Goal: Task Accomplishment & Management: Complete application form

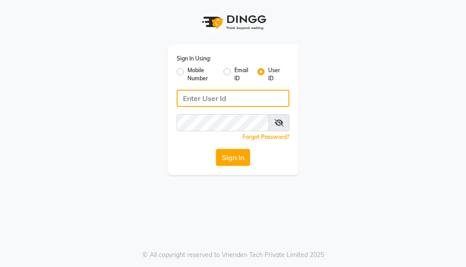
type input "himalaya123"
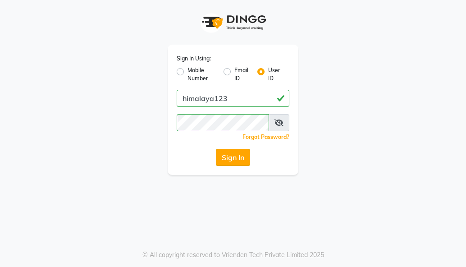
click at [239, 152] on button "Sign In" at bounding box center [233, 157] width 34 height 17
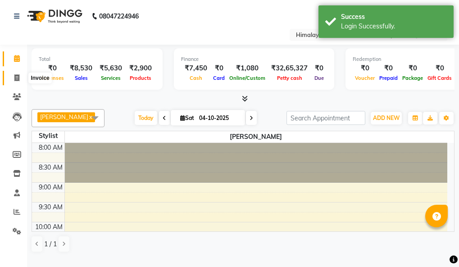
click at [18, 81] on icon at bounding box center [16, 77] width 5 height 7
select select "service"
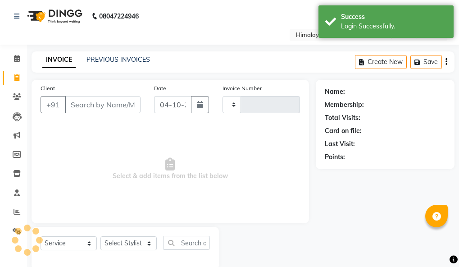
type input "1850"
select select "4594"
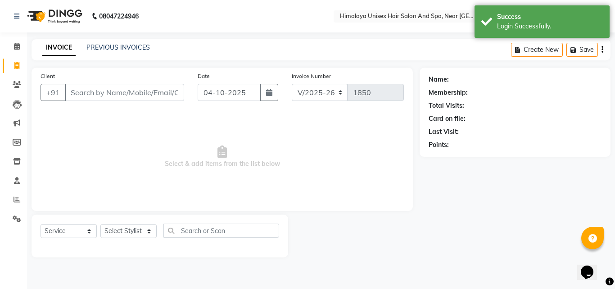
click at [140, 94] on input "Client" at bounding box center [124, 92] width 119 height 17
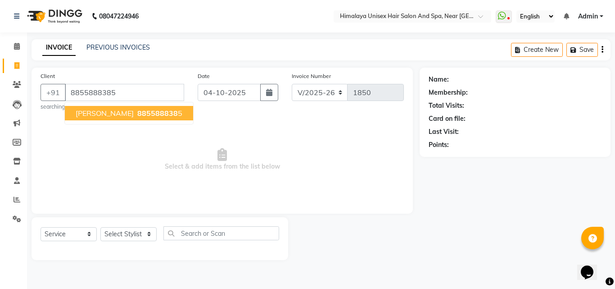
type input "8855888385"
click at [109, 102] on ngb-typeahead-window "[PERSON_NAME] 885588838 5" at bounding box center [128, 113] width 129 height 23
click at [110, 111] on span "[PERSON_NAME]" at bounding box center [105, 113] width 58 height 9
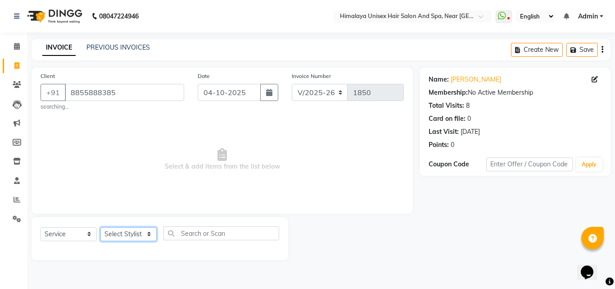
click at [145, 234] on select "Select Stylist [PERSON_NAME] Phase [PERSON_NAME] [PERSON_NAME] [PERSON_NAME] [P…" at bounding box center [128, 234] width 56 height 14
select select "26956"
click at [100, 227] on select "Select Stylist [PERSON_NAME] Phase [PERSON_NAME] [PERSON_NAME] [PERSON_NAME] [P…" at bounding box center [128, 234] width 56 height 14
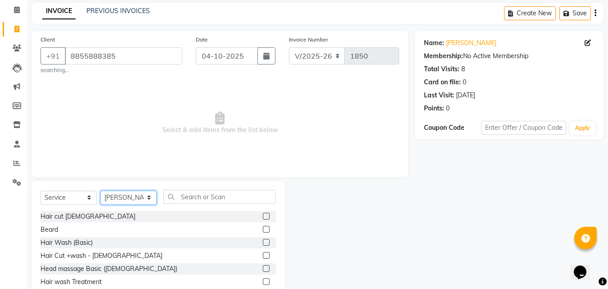
scroll to position [75, 0]
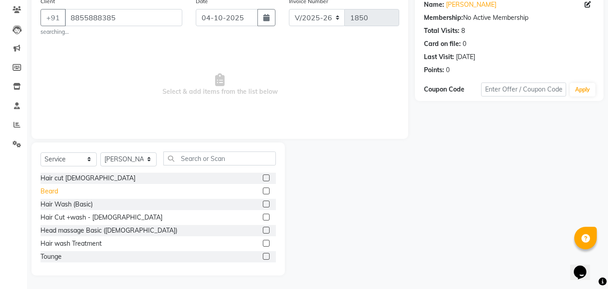
click at [45, 187] on div "Beard" at bounding box center [50, 190] width 18 height 9
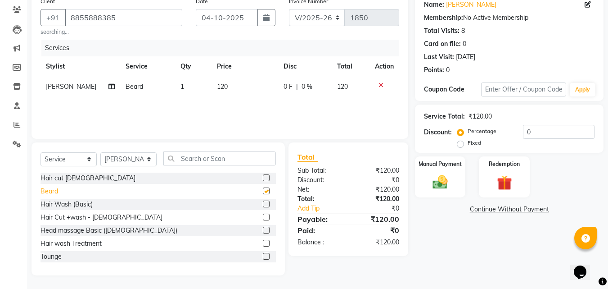
checkbox input "false"
click at [453, 178] on div "Manual Payment" at bounding box center [440, 176] width 53 height 43
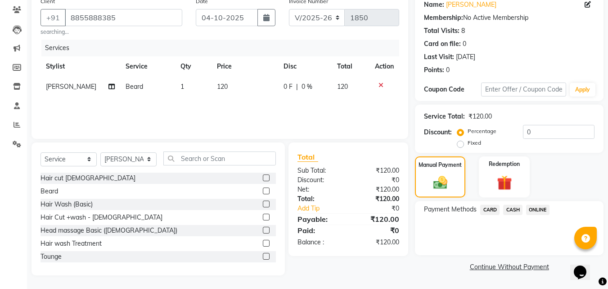
click at [465, 207] on span "ONLINE" at bounding box center [537, 209] width 23 height 10
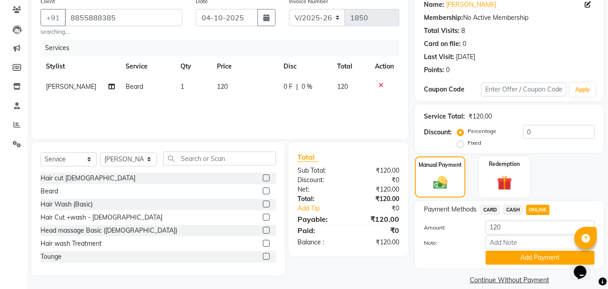
scroll to position [86, 0]
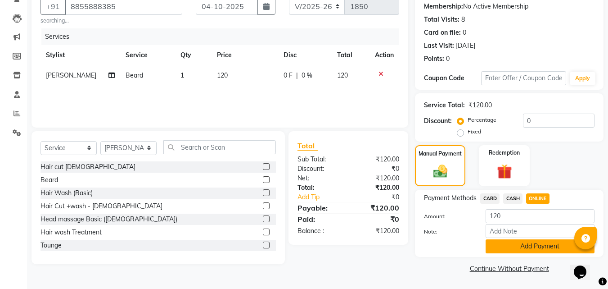
click at [465, 251] on button "Add Payment" at bounding box center [540, 246] width 109 height 14
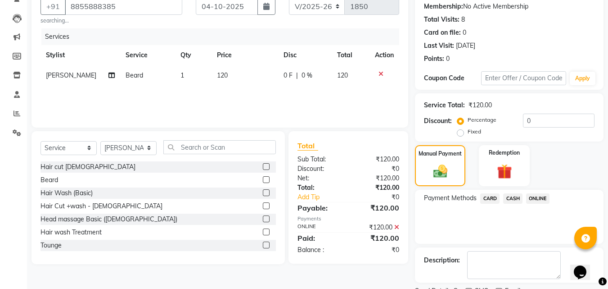
scroll to position [124, 0]
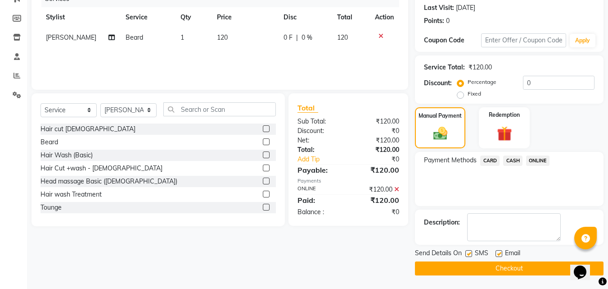
click at [465, 266] on button "Checkout" at bounding box center [509, 268] width 189 height 14
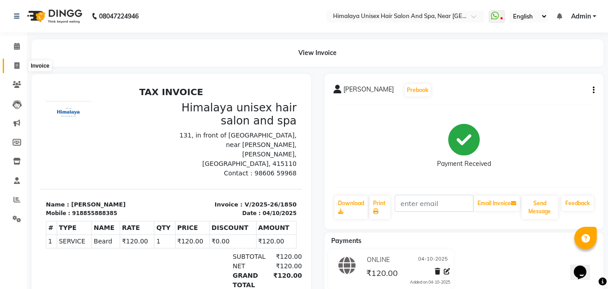
click at [16, 62] on icon at bounding box center [16, 65] width 5 height 7
select select "service"
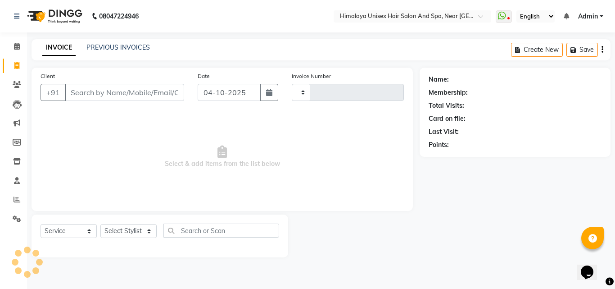
type input "1851"
select select "4594"
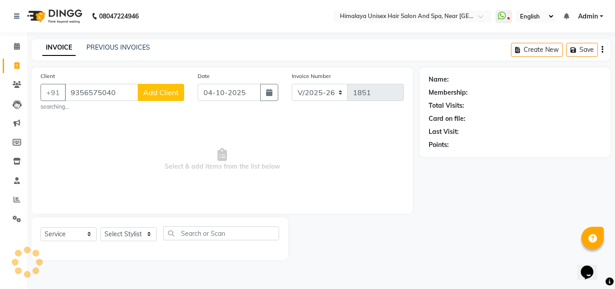
type input "9356575040"
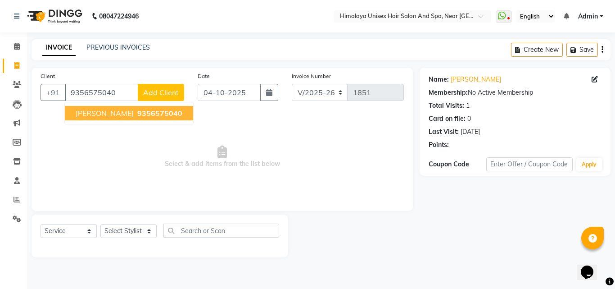
click at [106, 113] on span "[PERSON_NAME]" at bounding box center [105, 113] width 58 height 9
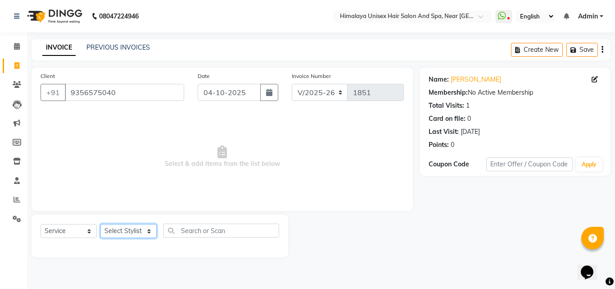
click at [145, 230] on select "Select Stylist [PERSON_NAME] Phase [PERSON_NAME] [PERSON_NAME] [PERSON_NAME] [P…" at bounding box center [128, 231] width 56 height 14
select select "26957"
click at [100, 224] on select "Select Stylist [PERSON_NAME] Phase [PERSON_NAME] [PERSON_NAME] [PERSON_NAME] [P…" at bounding box center [128, 231] width 56 height 14
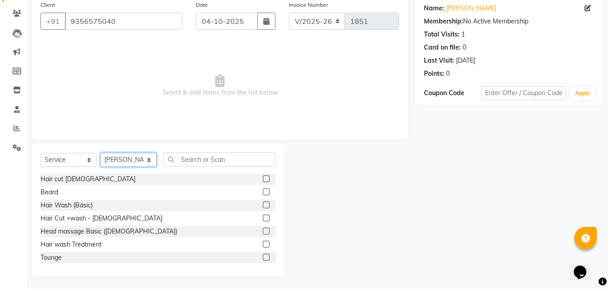
scroll to position [72, 0]
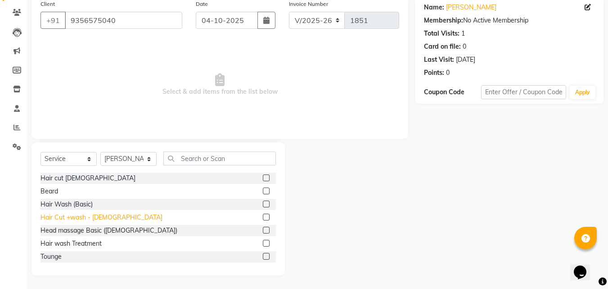
click at [70, 217] on div "Hair Cut +wash - [DEMOGRAPHIC_DATA]" at bounding box center [102, 217] width 122 height 9
checkbox input "false"
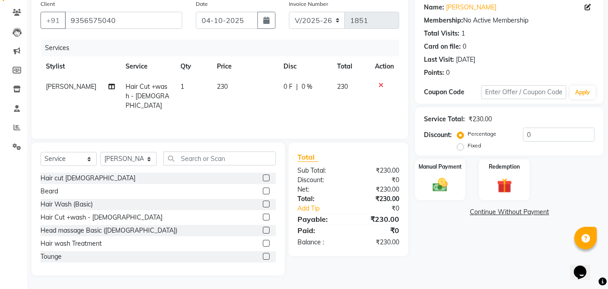
click at [58, 190] on div "Beard" at bounding box center [159, 191] width 236 height 11
click at [48, 186] on div "Beard" at bounding box center [50, 190] width 18 height 9
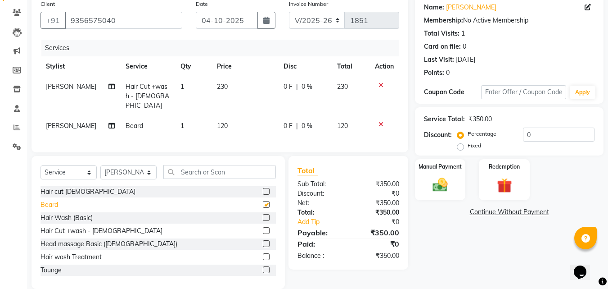
checkbox input "false"
click at [452, 174] on div "Manual Payment" at bounding box center [440, 179] width 53 height 43
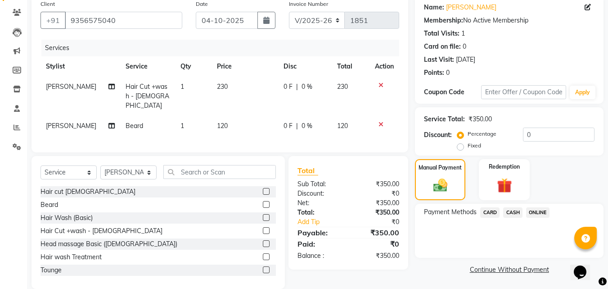
click at [465, 210] on span "CASH" at bounding box center [512, 212] width 19 height 10
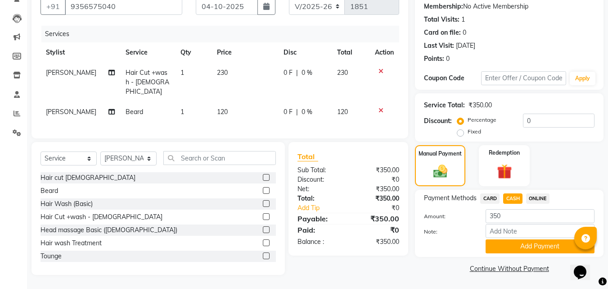
scroll to position [92, 0]
click at [465, 239] on button "Add Payment" at bounding box center [540, 246] width 109 height 14
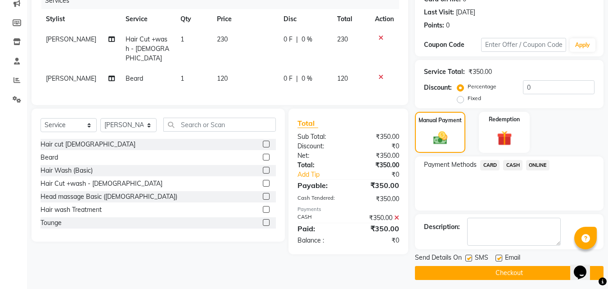
scroll to position [124, 0]
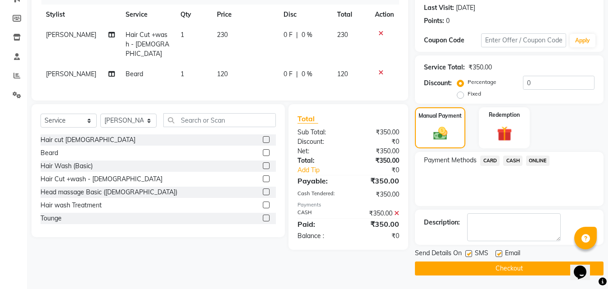
click at [465, 259] on span "SMS" at bounding box center [482, 253] width 14 height 11
click at [465, 263] on button "Checkout" at bounding box center [509, 268] width 189 height 14
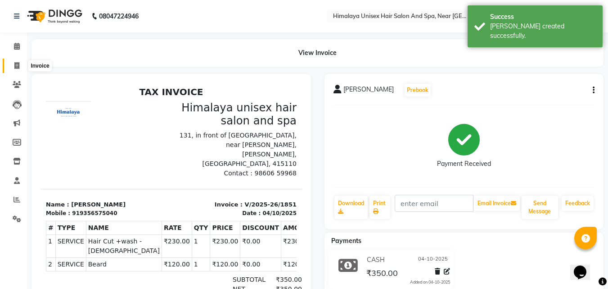
click at [12, 66] on span at bounding box center [17, 66] width 16 height 10
select select "service"
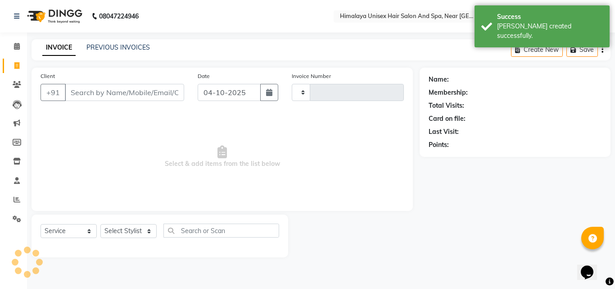
type input "1852"
select select "4594"
click at [91, 97] on input "Client" at bounding box center [124, 92] width 119 height 17
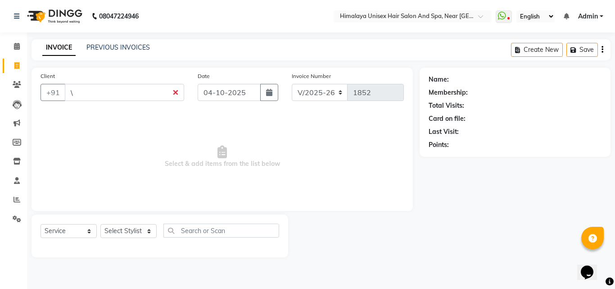
click at [142, 95] on input "\" at bounding box center [124, 92] width 119 height 17
type input "\"
drag, startPoint x: 186, startPoint y: 91, endPoint x: 163, endPoint y: 94, distance: 23.2
click at [179, 93] on div "Client +91 \" at bounding box center [112, 89] width 157 height 37
click at [175, 94] on input "\" at bounding box center [124, 92] width 119 height 17
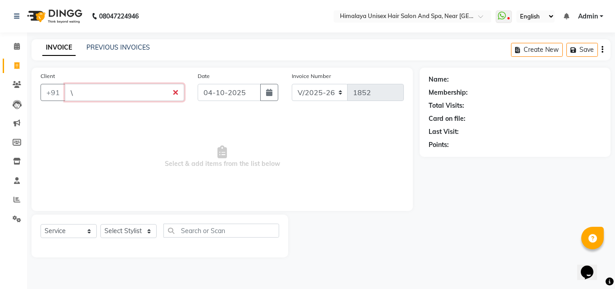
drag, startPoint x: 70, startPoint y: 93, endPoint x: 86, endPoint y: 93, distance: 15.8
click at [71, 93] on input "\" at bounding box center [124, 92] width 119 height 17
click at [86, 93] on input "\" at bounding box center [124, 92] width 119 height 17
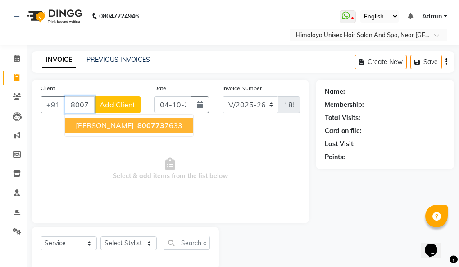
click at [86, 109] on input "800773" at bounding box center [80, 104] width 30 height 17
click at [114, 129] on span "[PERSON_NAME]" at bounding box center [105, 125] width 58 height 9
type input "8007737633"
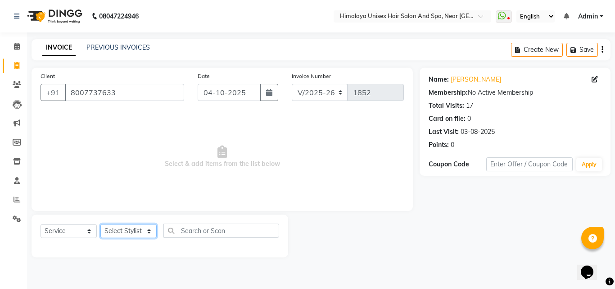
click at [143, 229] on select "Select Stylist [PERSON_NAME] Phase [PERSON_NAME] [PERSON_NAME] [PERSON_NAME] [P…" at bounding box center [128, 231] width 56 height 14
select select "26957"
click at [100, 224] on select "Select Stylist [PERSON_NAME] Phase [PERSON_NAME] [PERSON_NAME] [PERSON_NAME] [P…" at bounding box center [128, 231] width 56 height 14
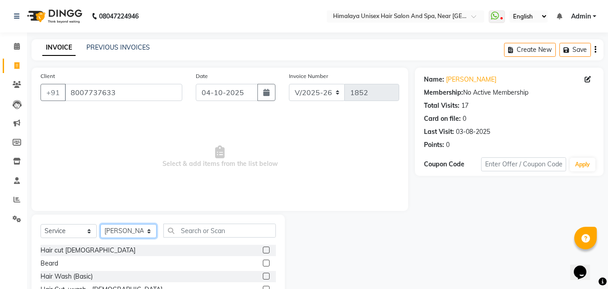
scroll to position [72, 0]
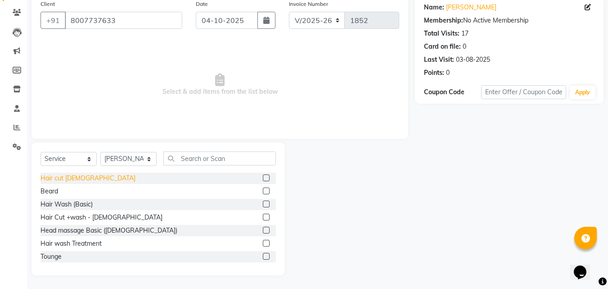
click at [55, 182] on div "Hair cut [DEMOGRAPHIC_DATA]" at bounding box center [88, 177] width 95 height 9
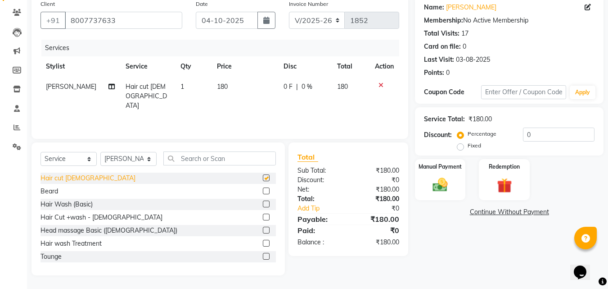
checkbox input "false"
click at [47, 189] on div "Beard" at bounding box center [50, 190] width 18 height 9
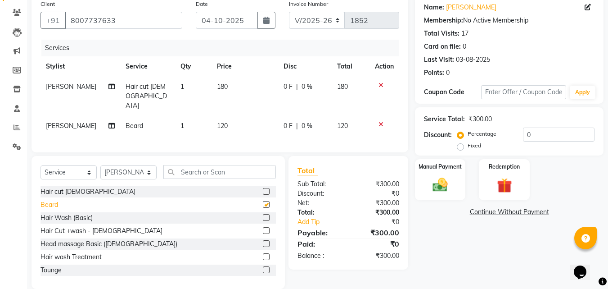
checkbox input "false"
click at [383, 85] on div at bounding box center [384, 85] width 19 height 6
click at [380, 84] on icon at bounding box center [381, 85] width 5 height 6
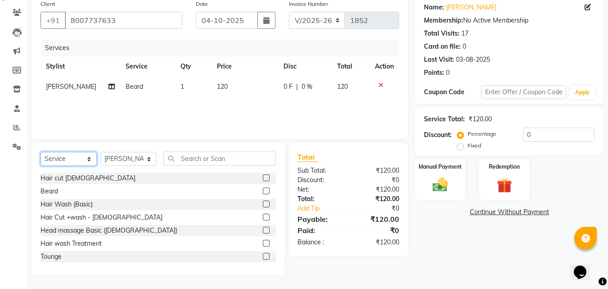
click at [87, 154] on select "Select Service Product Membership Package Voucher Prepaid Gift Card" at bounding box center [69, 159] width 56 height 14
select select "product"
click at [41, 152] on select "Select Service Product Membership Package Voucher Prepaid Gift Card" at bounding box center [69, 159] width 56 height 14
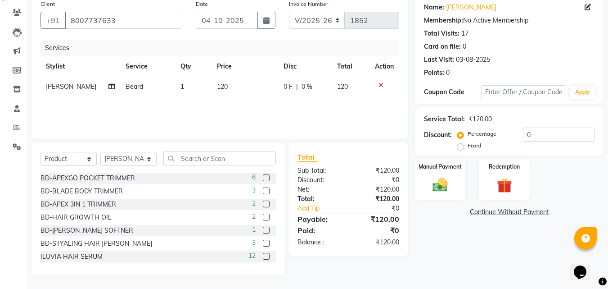
click at [202, 151] on div "Select Service Product Membership Package Voucher Prepaid Gift Card Select Styl…" at bounding box center [159, 208] width 254 height 133
click at [189, 155] on input "text" at bounding box center [219, 158] width 113 height 14
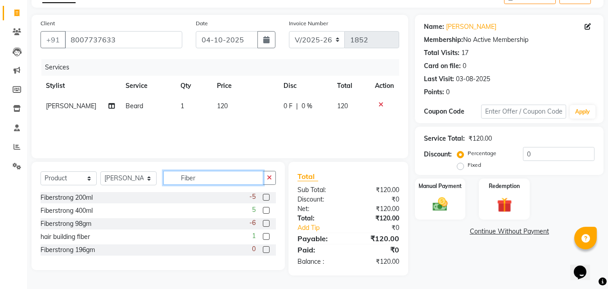
scroll to position [53, 0]
type input "Fiber"
click at [81, 192] on div "Fiberstrong 200ml -5" at bounding box center [159, 197] width 236 height 11
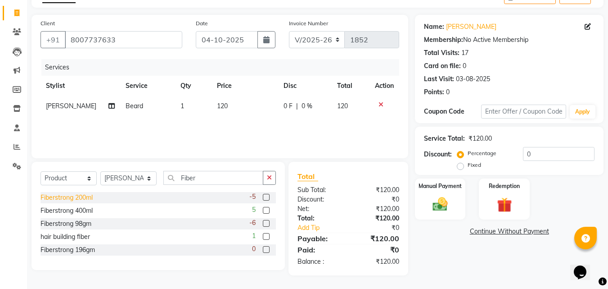
click at [51, 195] on div "Fiberstrong 200ml" at bounding box center [67, 197] width 52 height 9
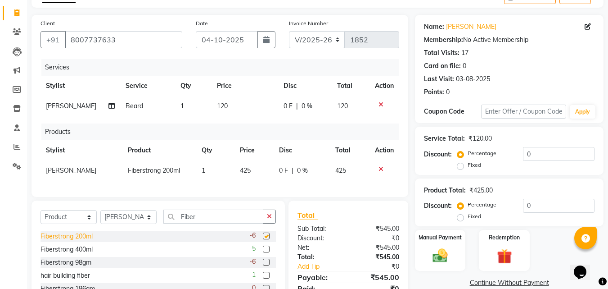
checkbox input "false"
click at [250, 179] on td "425" at bounding box center [255, 170] width 40 height 20
select select "26957"
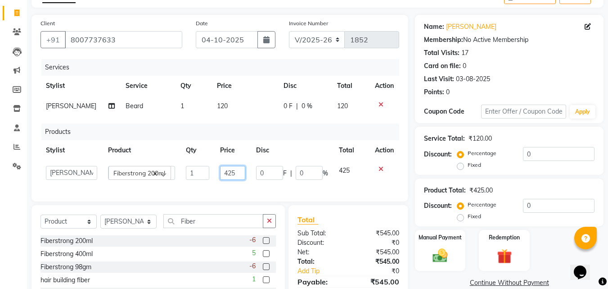
click at [242, 180] on input "425" at bounding box center [232, 173] width 25 height 14
type input "400"
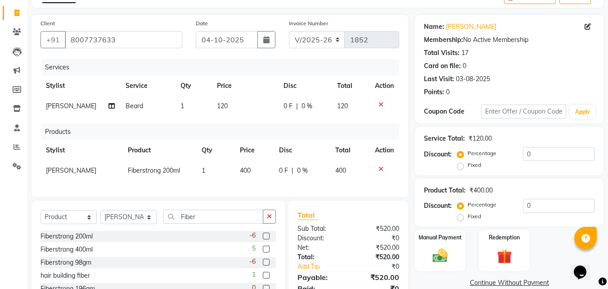
click at [465, 265] on div "Manual Payment Redemption" at bounding box center [509, 250] width 202 height 41
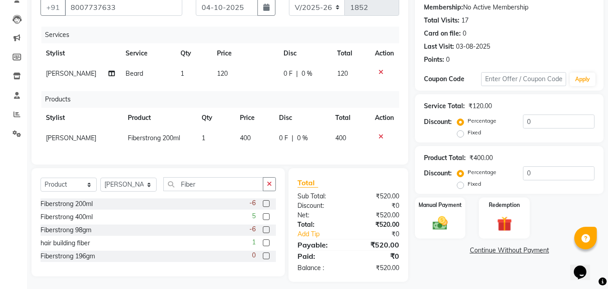
scroll to position [98, 0]
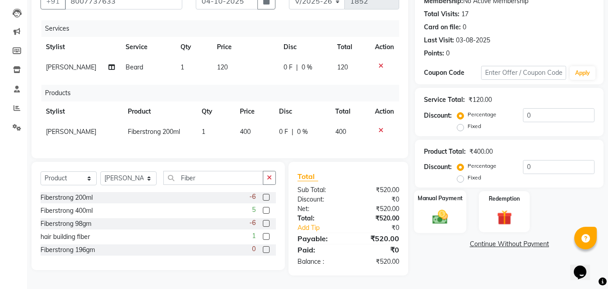
click at [439, 208] on img at bounding box center [440, 217] width 25 height 18
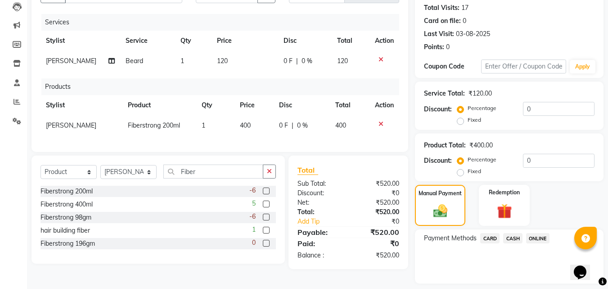
click at [465, 236] on span "ONLINE" at bounding box center [537, 238] width 23 height 10
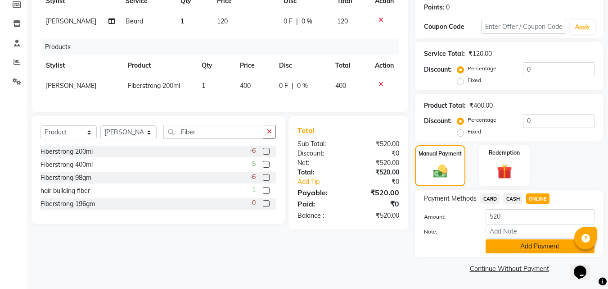
click at [465, 248] on button "Add Payment" at bounding box center [540, 246] width 109 height 14
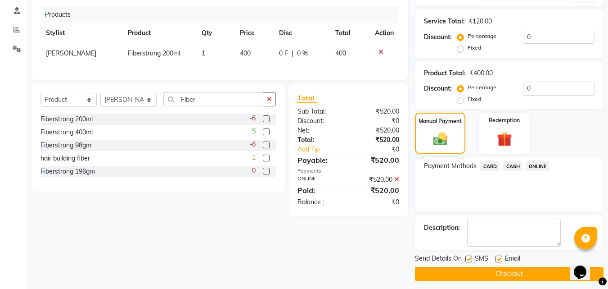
scroll to position [175, 0]
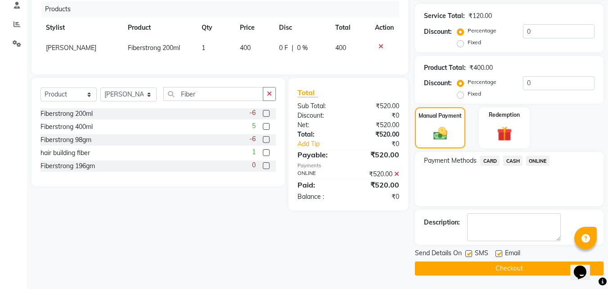
click at [465, 266] on button "Checkout" at bounding box center [509, 268] width 189 height 14
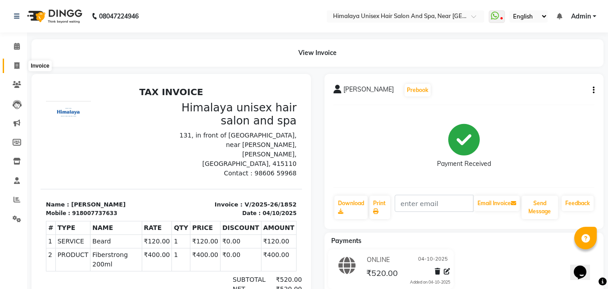
click at [18, 68] on icon at bounding box center [16, 65] width 5 height 7
select select "4594"
select select "service"
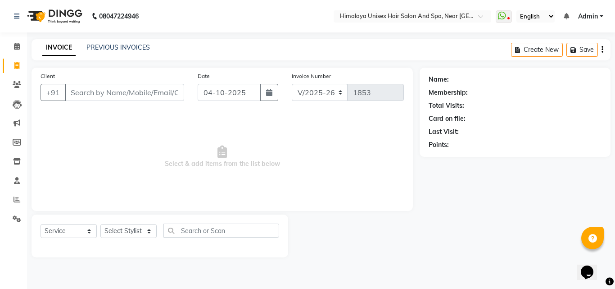
click at [92, 95] on input "Client" at bounding box center [124, 92] width 119 height 17
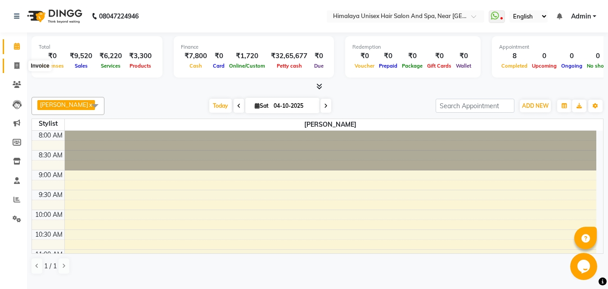
click at [19, 66] on icon at bounding box center [16, 65] width 5 height 7
click at [17, 61] on span at bounding box center [17, 66] width 16 height 10
select select "service"
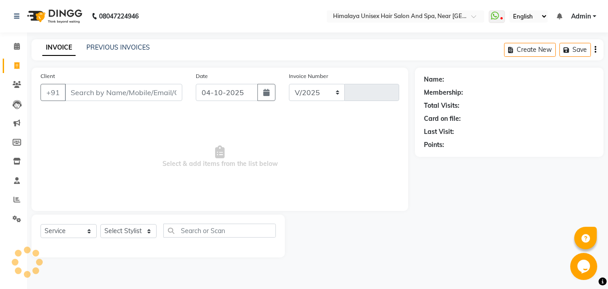
select select "4594"
type input "1853"
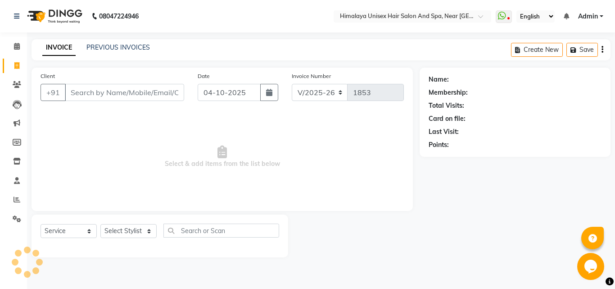
drag, startPoint x: 108, startPoint y: 84, endPoint x: 109, endPoint y: 95, distance: 10.8
click at [108, 91] on input "Client" at bounding box center [124, 92] width 119 height 17
